Goal: Task Accomplishment & Management: Complete application form

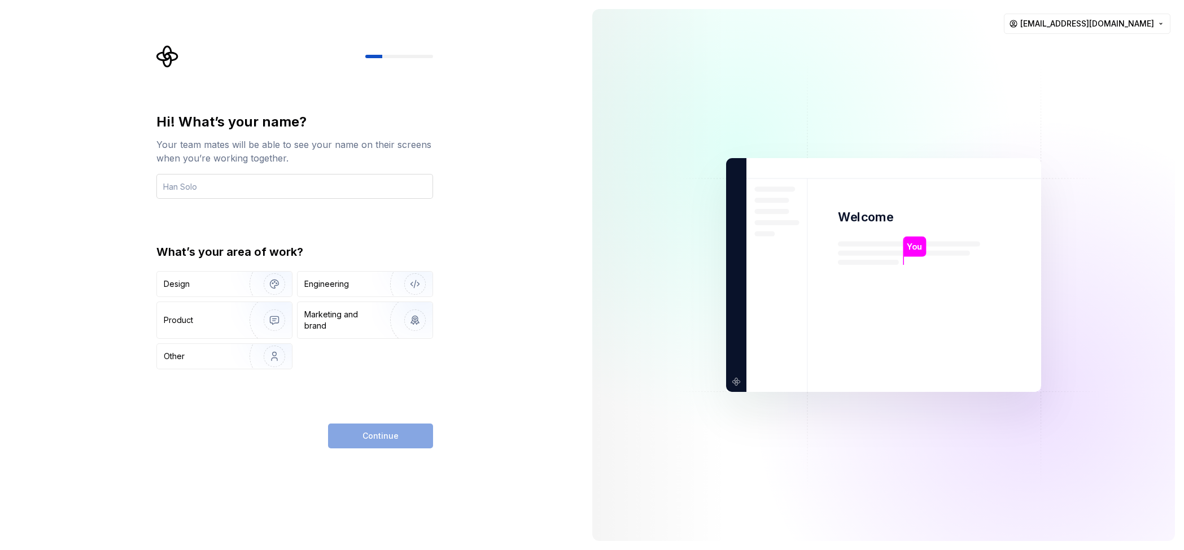
click at [189, 186] on input "text" at bounding box center [294, 186] width 277 height 25
type input "Anurag"
click at [322, 282] on div "Engineering" at bounding box center [326, 283] width 45 height 11
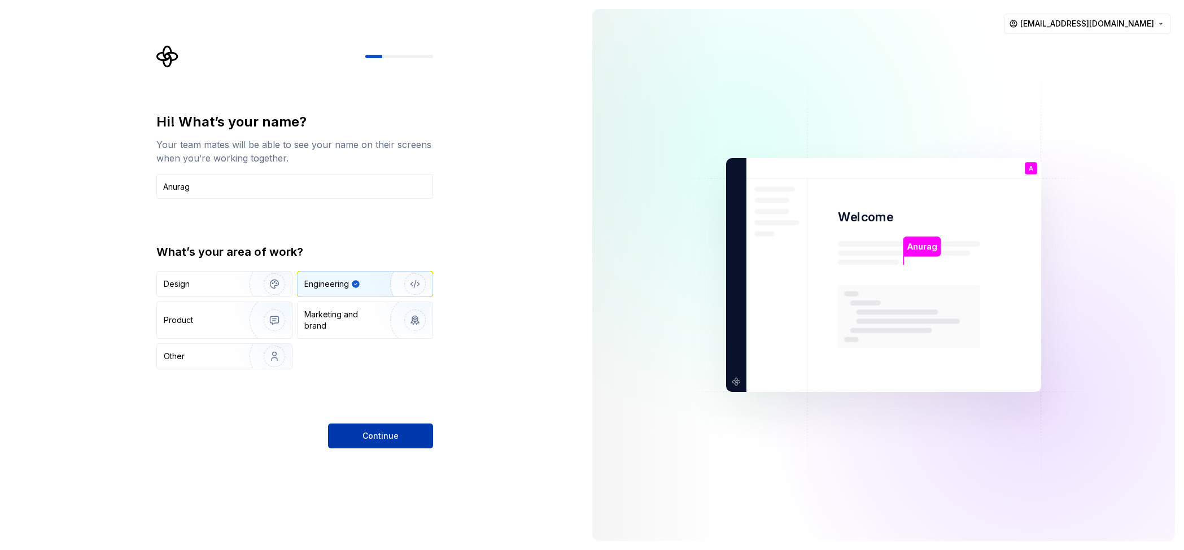
click at [387, 438] on span "Continue" at bounding box center [380, 435] width 36 height 11
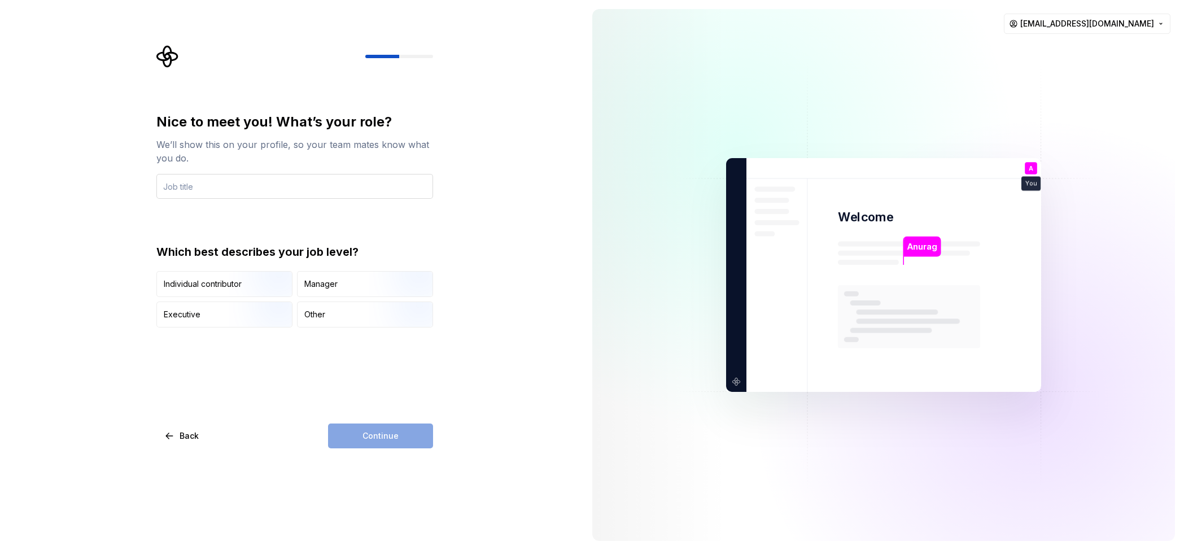
click at [194, 187] on input "text" at bounding box center [294, 186] width 277 height 25
type input "AI Engineer"
click at [265, 387] on div "Nice to meet you! What’s your role? We’ll show this on your profile, so your te…" at bounding box center [294, 280] width 277 height 335
click at [247, 278] on img "button" at bounding box center [265, 298] width 72 height 76
click at [373, 432] on span "Continue" at bounding box center [380, 435] width 36 height 11
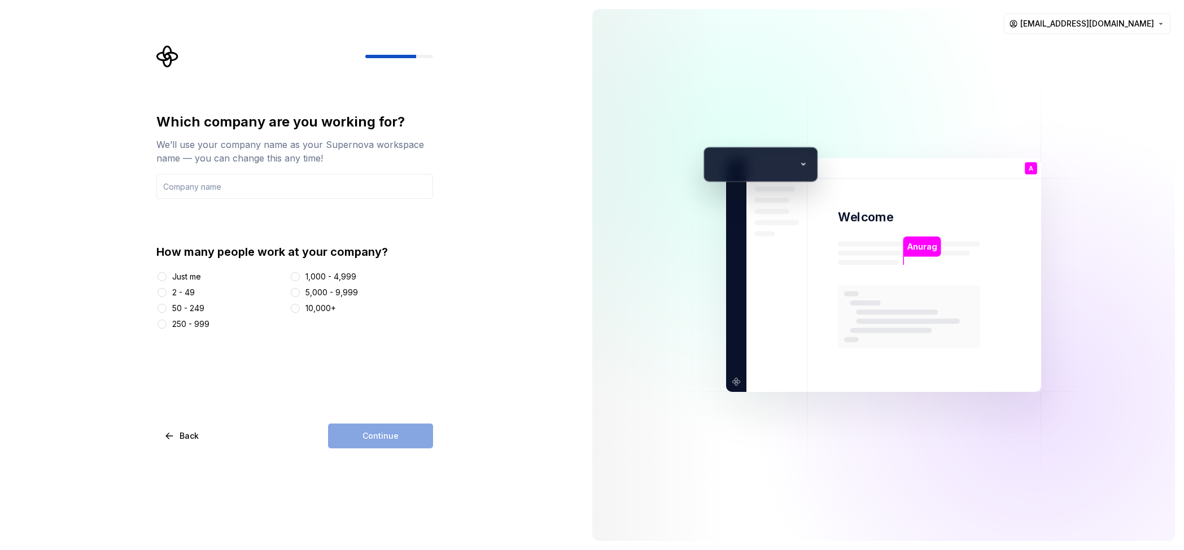
click at [189, 276] on div "Just me" at bounding box center [186, 276] width 29 height 11
click at [167, 276] on button "Just me" at bounding box center [161, 276] width 9 height 9
click at [365, 442] on div "Continue" at bounding box center [380, 435] width 105 height 25
click at [186, 293] on div "2 - 49" at bounding box center [183, 292] width 23 height 11
click at [167, 293] on button "2 - 49" at bounding box center [161, 292] width 9 height 9
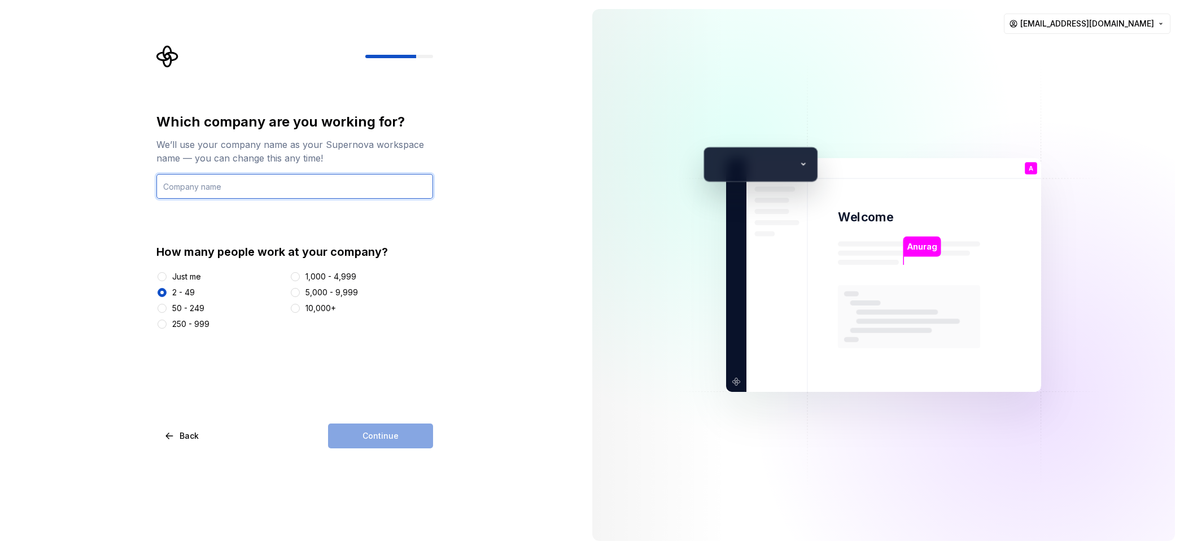
click at [285, 192] on input "text" at bounding box center [294, 186] width 277 height 25
type input "[URL]"
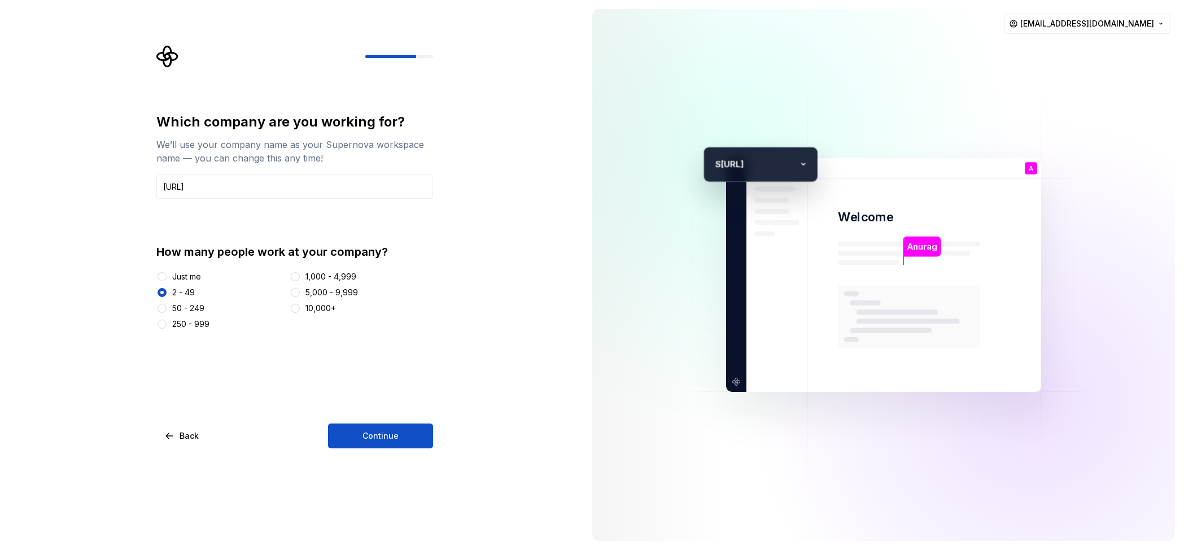
click at [482, 279] on div "Which company are you working for? We’ll use your company name as your Supernov…" at bounding box center [291, 275] width 583 height 550
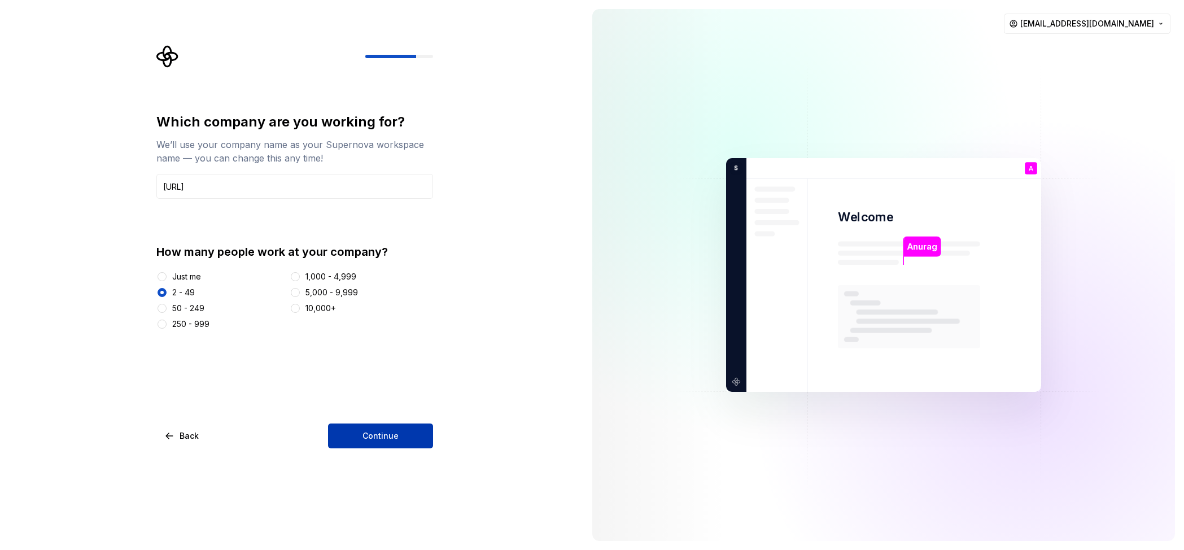
click at [384, 442] on button "Continue" at bounding box center [380, 435] width 105 height 25
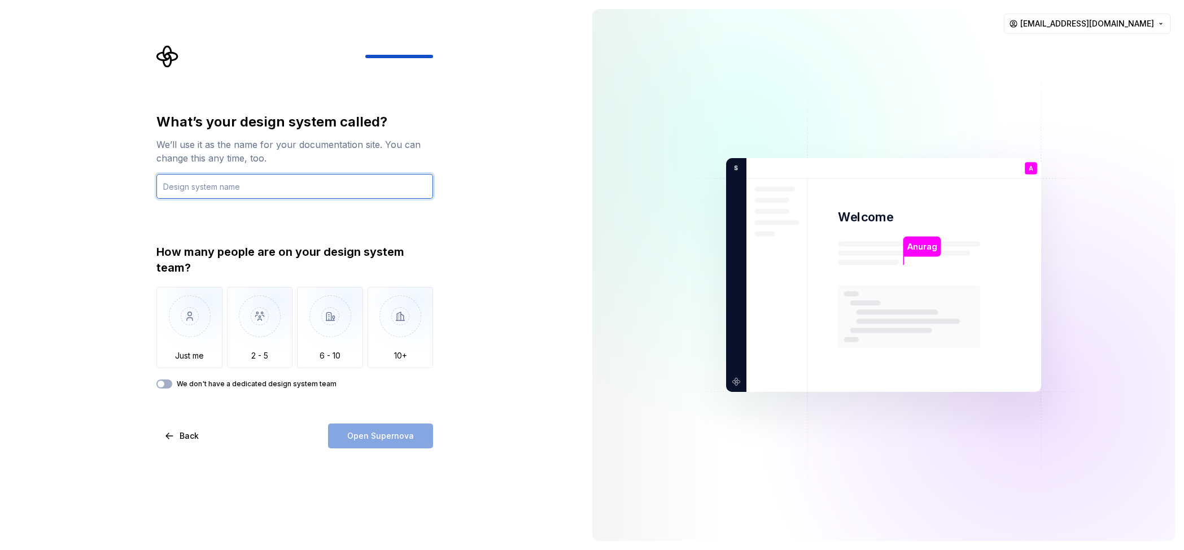
click at [208, 187] on input "text" at bounding box center [294, 186] width 277 height 25
click at [198, 184] on input "text" at bounding box center [294, 186] width 277 height 25
type input "Agent"
click at [489, 213] on div "What’s your design system called? We’ll use it as the name for your documentati…" at bounding box center [291, 275] width 583 height 550
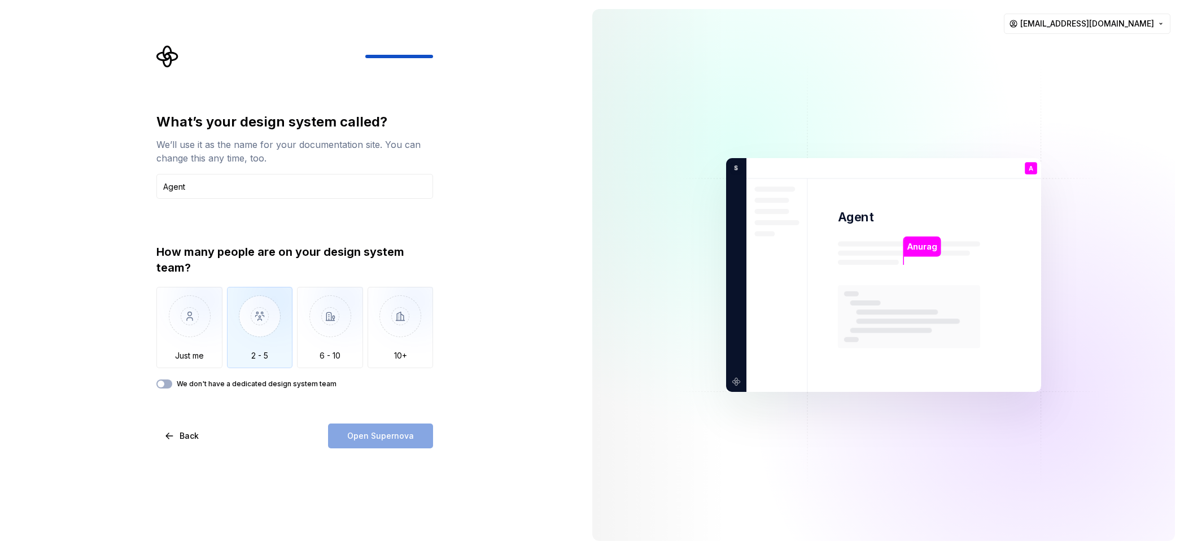
click at [252, 332] on img "button" at bounding box center [260, 325] width 66 height 76
click at [406, 430] on button "Open Supernova" at bounding box center [380, 435] width 105 height 25
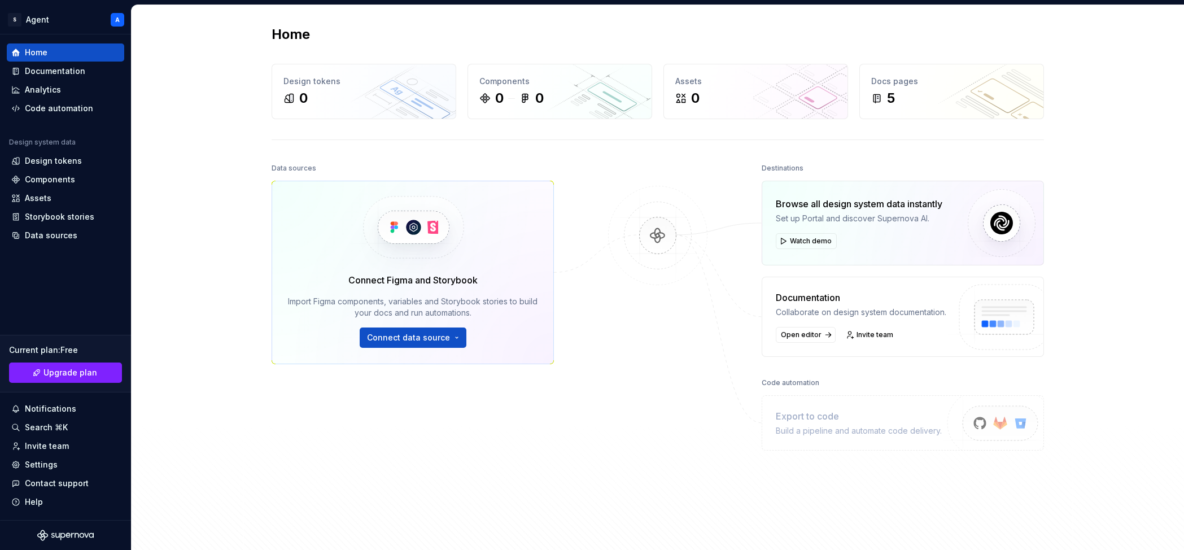
click at [215, 269] on div "Home Design tokens 0 Components 0 0 Assets 0 Docs pages 5 Data sources Connect …" at bounding box center [658, 280] width 1052 height 551
click at [67, 57] on div "Home" at bounding box center [65, 52] width 108 height 11
click at [63, 68] on div "Documentation" at bounding box center [55, 70] width 60 height 11
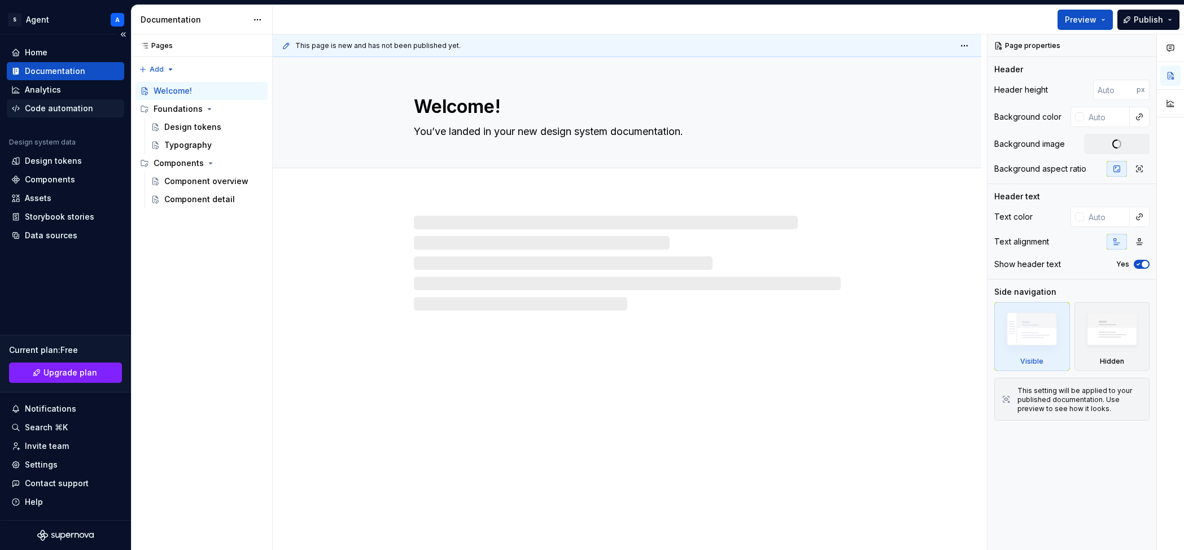
type textarea "*"
click at [73, 106] on div "Code automation" at bounding box center [59, 108] width 68 height 11
